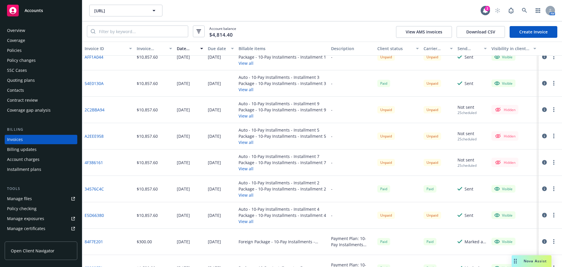
scroll to position [88, 0]
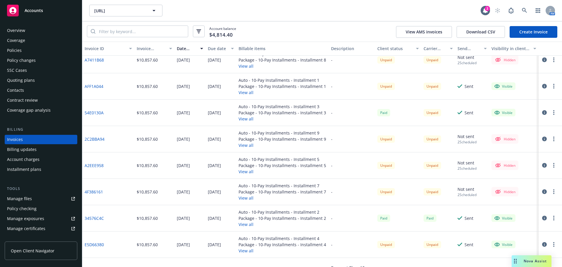
click at [248, 91] on button "View all" at bounding box center [283, 92] width 88 height 6
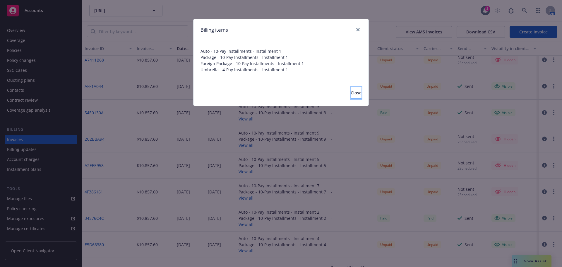
click at [351, 91] on span "Close" at bounding box center [356, 93] width 11 height 6
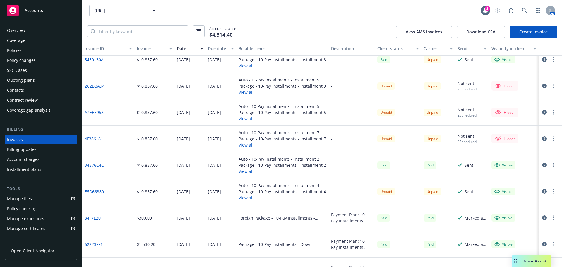
scroll to position [176, 0]
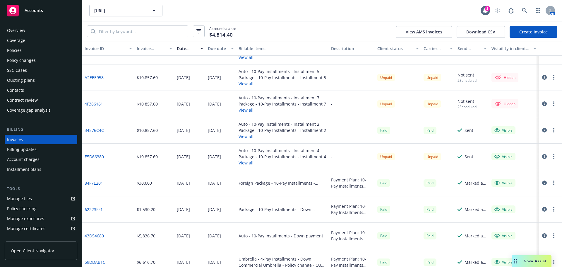
click at [402, 161] on div "Unpaid" at bounding box center [398, 156] width 46 height 26
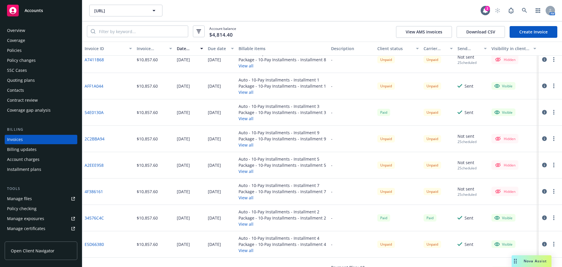
scroll to position [88, 0]
click at [554, 116] on div at bounding box center [550, 113] width 23 height 26
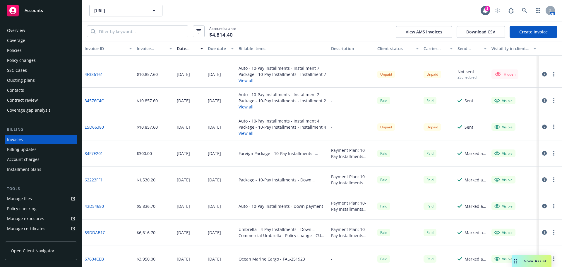
scroll to position [205, 0]
click at [94, 153] on link "84F7E201" at bounding box center [94, 153] width 18 height 6
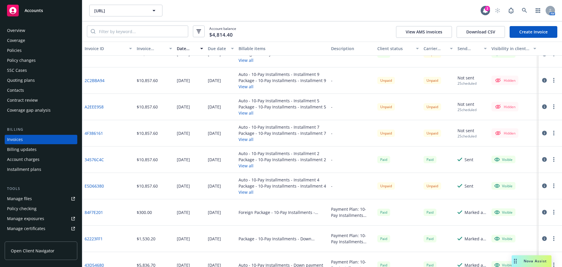
scroll to position [117, 0]
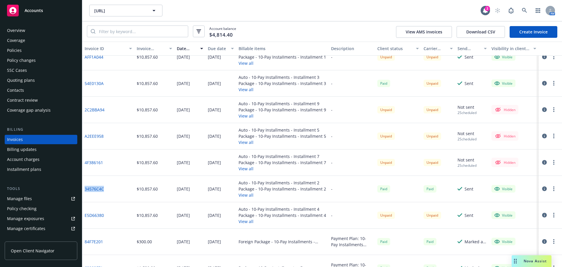
drag, startPoint x: 114, startPoint y: 189, endPoint x: 84, endPoint y: 188, distance: 30.7
click at [84, 188] on div "34576C4C" at bounding box center [108, 189] width 52 height 26
copy link "34576C4C"
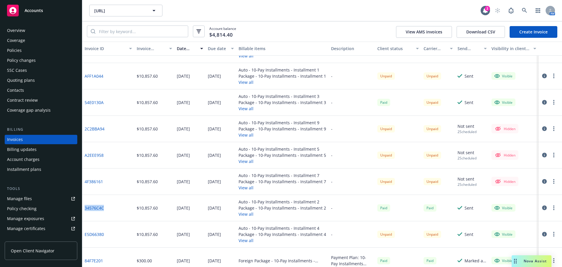
scroll to position [88, 0]
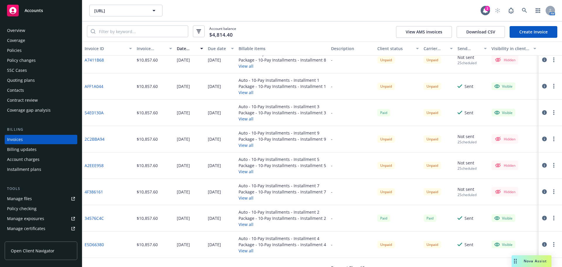
click at [556, 128] on div at bounding box center [550, 139] width 23 height 26
click at [555, 103] on div at bounding box center [550, 113] width 23 height 26
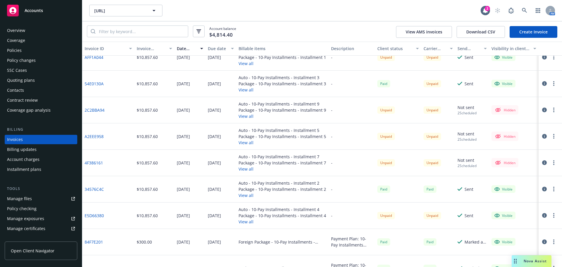
scroll to position [117, 0]
click at [188, 177] on div "06/03/2025" at bounding box center [189, 189] width 31 height 26
click at [44, 201] on link "Manage files" at bounding box center [41, 198] width 73 height 9
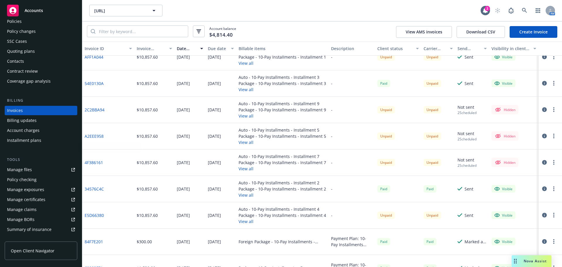
scroll to position [88, 0]
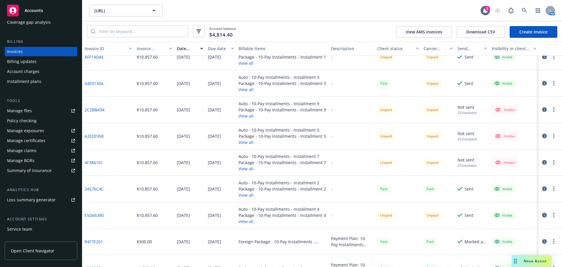
click at [59, 171] on link "Summary of insurance" at bounding box center [41, 170] width 73 height 9
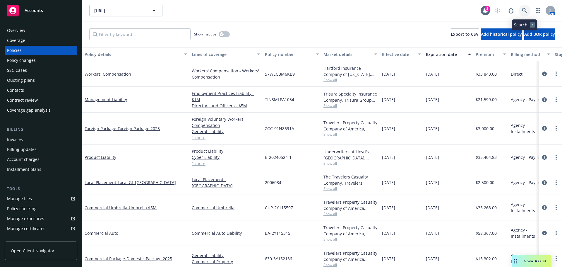
click at [528, 11] on link at bounding box center [525, 11] width 12 height 12
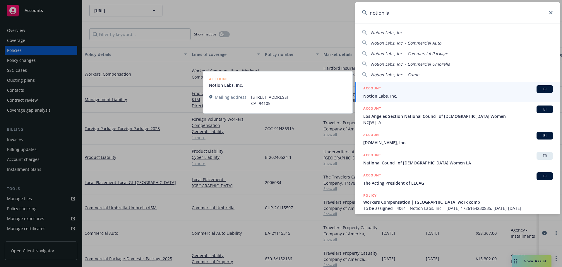
type input "notion la"
click at [445, 98] on span "Notion Labs, Inc." at bounding box center [458, 96] width 190 height 6
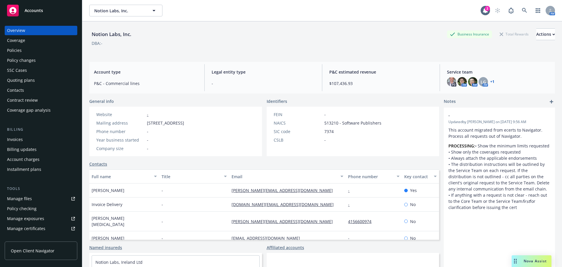
click at [37, 52] on div "Policies" at bounding box center [41, 50] width 68 height 9
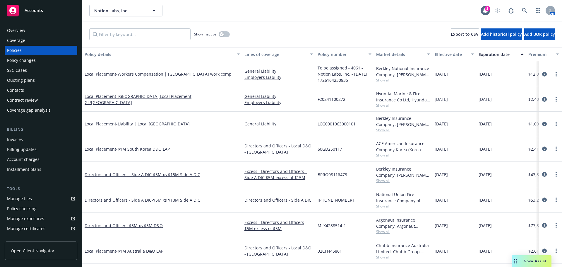
drag, startPoint x: 124, startPoint y: 52, endPoint x: 240, endPoint y: 65, distance: 116.6
click at [240, 65] on div "Policy details Lines of coverage Policy number Market details Effective date Ex…" at bounding box center [322, 157] width 480 height 220
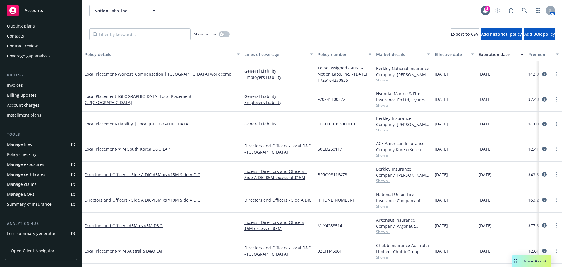
scroll to position [88, 0]
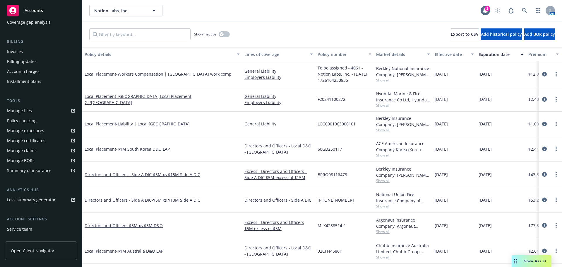
click at [44, 175] on div "Overview Coverage Policies Policy changes SSC Cases Quoting plans Contacts Cont…" at bounding box center [41, 105] width 73 height 335
click at [51, 110] on link "Manage files" at bounding box center [41, 110] width 73 height 9
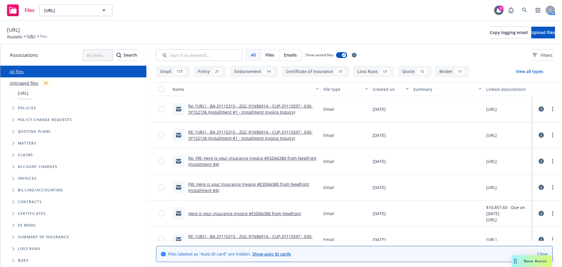
click at [14, 238] on icon "Folder Tree Example" at bounding box center [13, 237] width 2 height 4
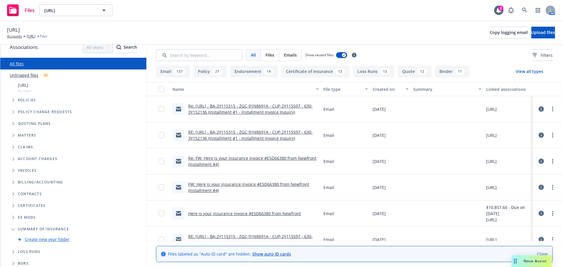
scroll to position [10, 0]
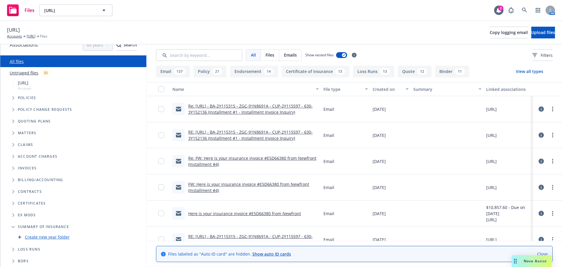
click at [45, 227] on span "Summary of insurance" at bounding box center [43, 227] width 51 height 4
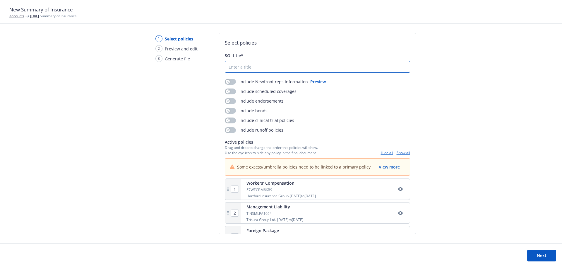
click at [275, 69] on input "SOI title*" at bounding box center [317, 66] width 185 height 11
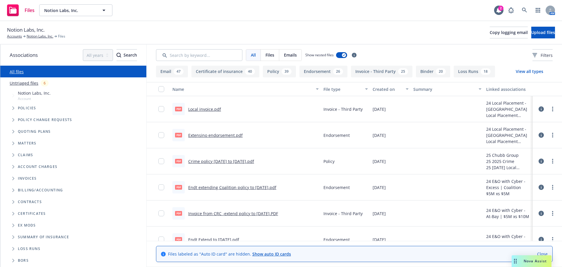
click at [12, 238] on span "Folder Tree Example" at bounding box center [12, 236] width 9 height 9
click at [60, 237] on span "Summary of insurance" at bounding box center [43, 237] width 51 height 4
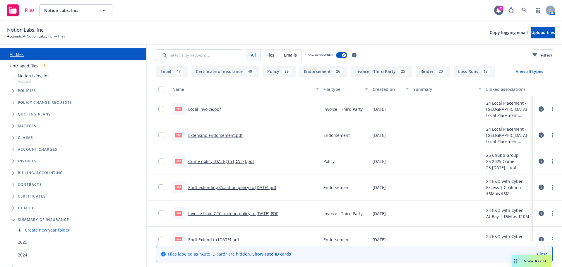
scroll to position [36, 0]
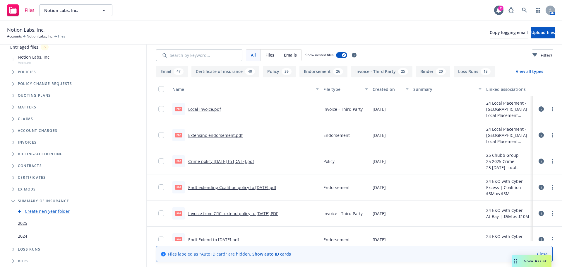
click at [21, 223] on link "2025" at bounding box center [22, 223] width 9 height 6
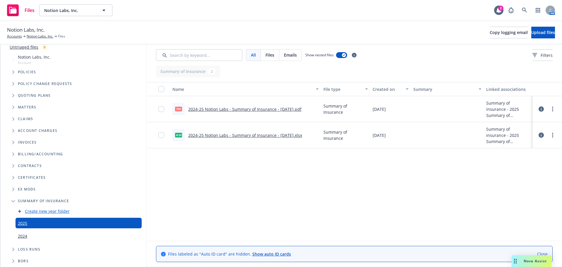
click at [555, 132] on div at bounding box center [548, 135] width 18 height 12
click at [552, 136] on icon "more" at bounding box center [552, 135] width 1 height 5
click at [539, 159] on link "Download" at bounding box center [527, 159] width 58 height 12
